Goal: Navigation & Orientation: Find specific page/section

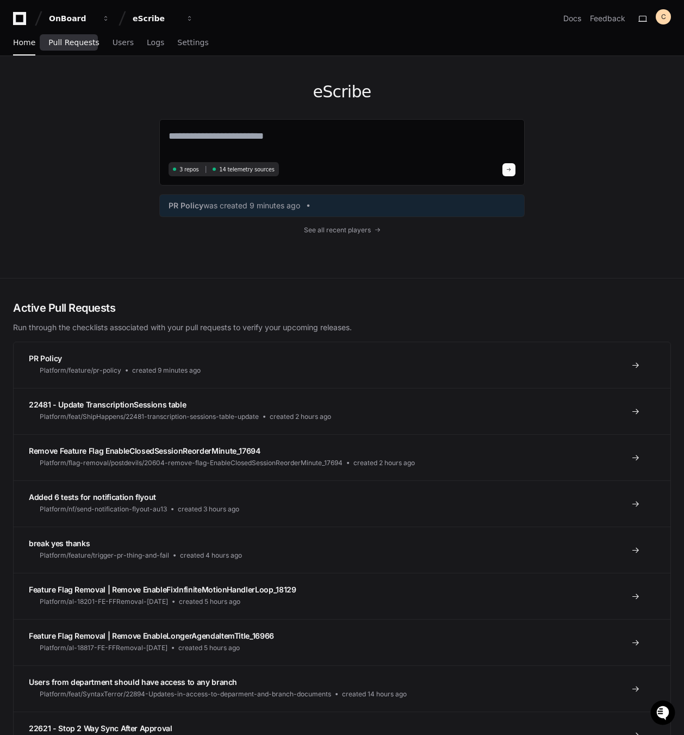
click at [89, 41] on span "Pull Requests" at bounding box center [73, 42] width 51 height 7
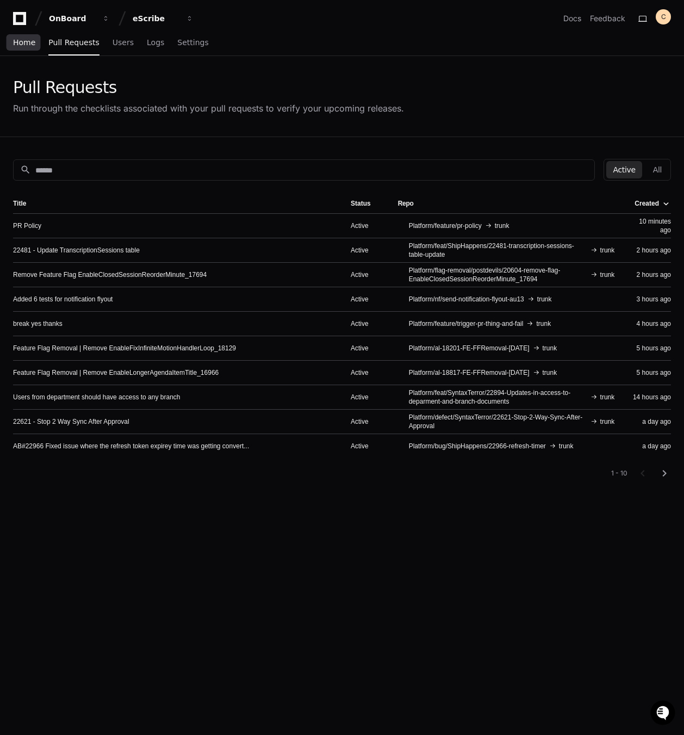
click at [30, 41] on span "Home" at bounding box center [24, 42] width 22 height 7
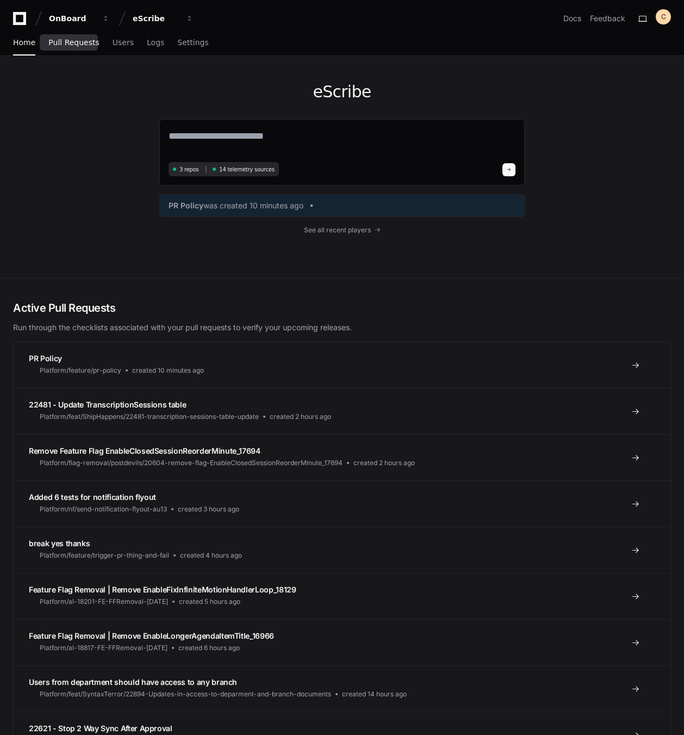
click at [63, 42] on span "Pull Requests" at bounding box center [73, 42] width 51 height 7
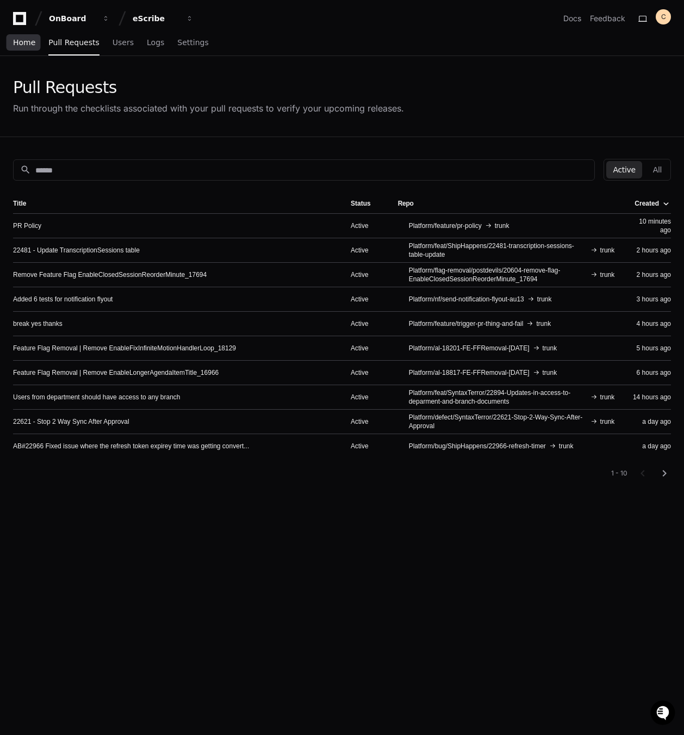
click at [30, 46] on span "Home" at bounding box center [24, 42] width 22 height 7
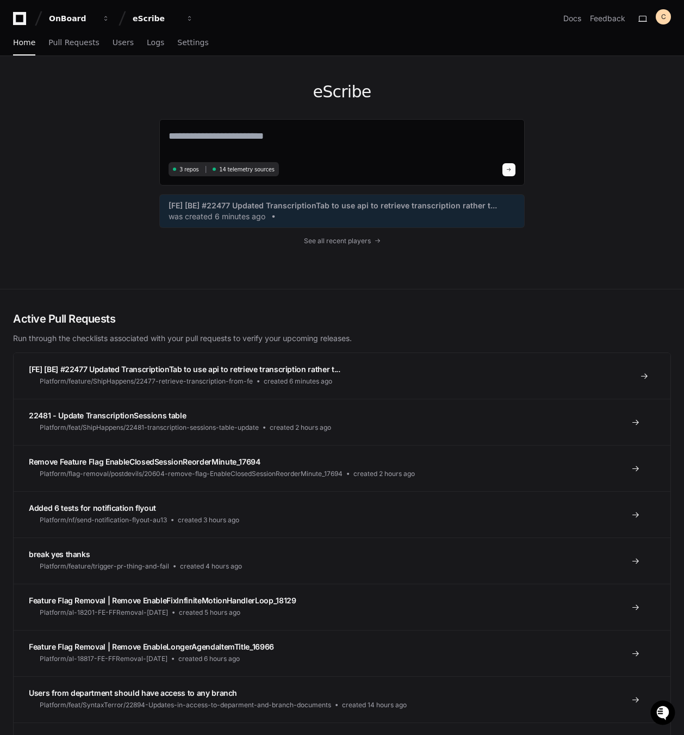
click at [311, 368] on span "[FE] [BE] #22477 Updated TranscriptionTab to use api to retrieve transcription …" at bounding box center [185, 368] width 312 height 9
